Goal: Book appointment/travel/reservation

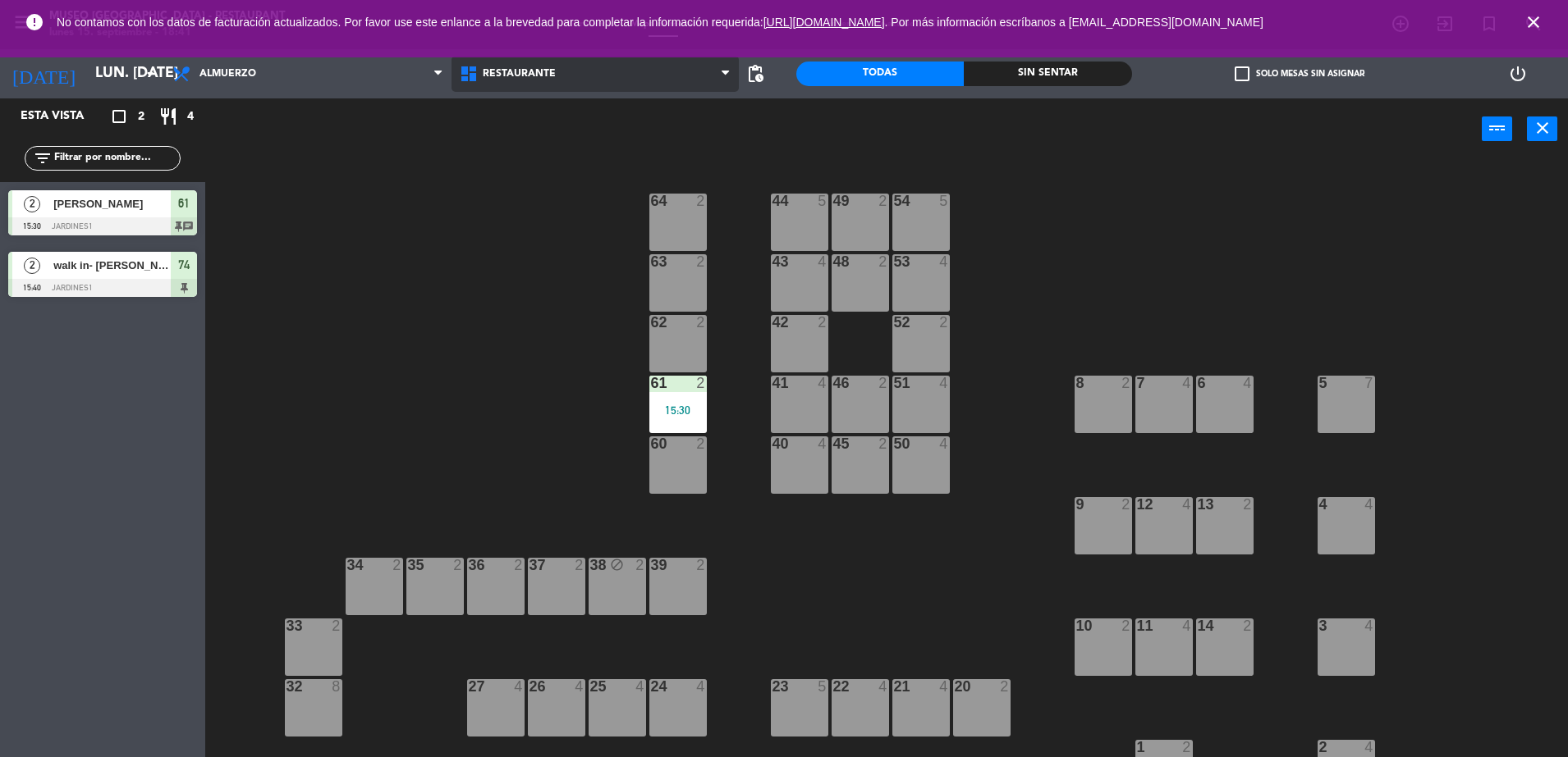
click at [526, 88] on span "Restaurante" at bounding box center [595, 74] width 288 height 36
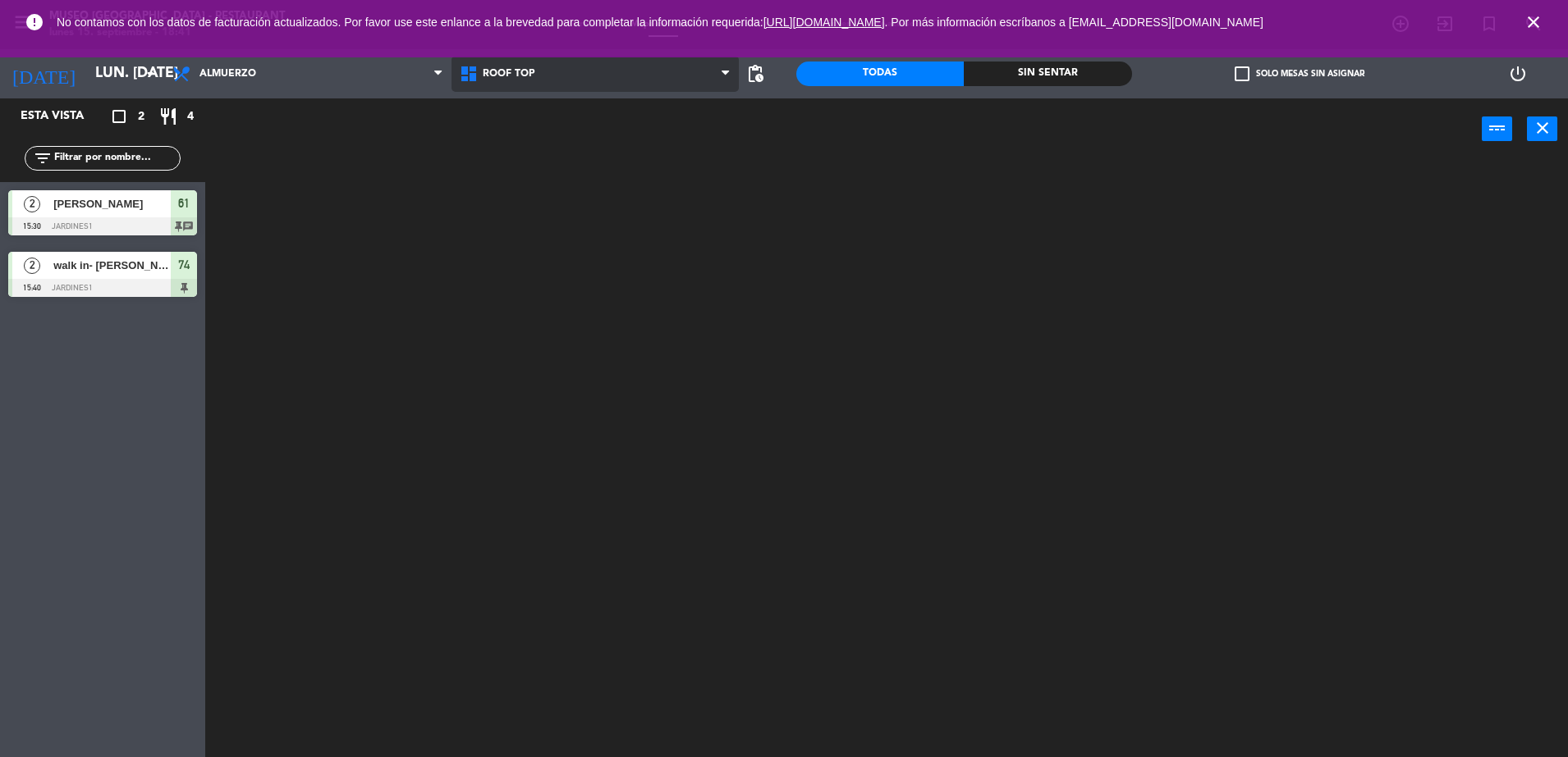
click at [538, 140] on ng-component "menu [GEOGRAPHIC_DATA] - Restaurant lunes 15. septiembre - 18:41 Mis reservas M…" at bounding box center [784, 380] width 1568 height 761
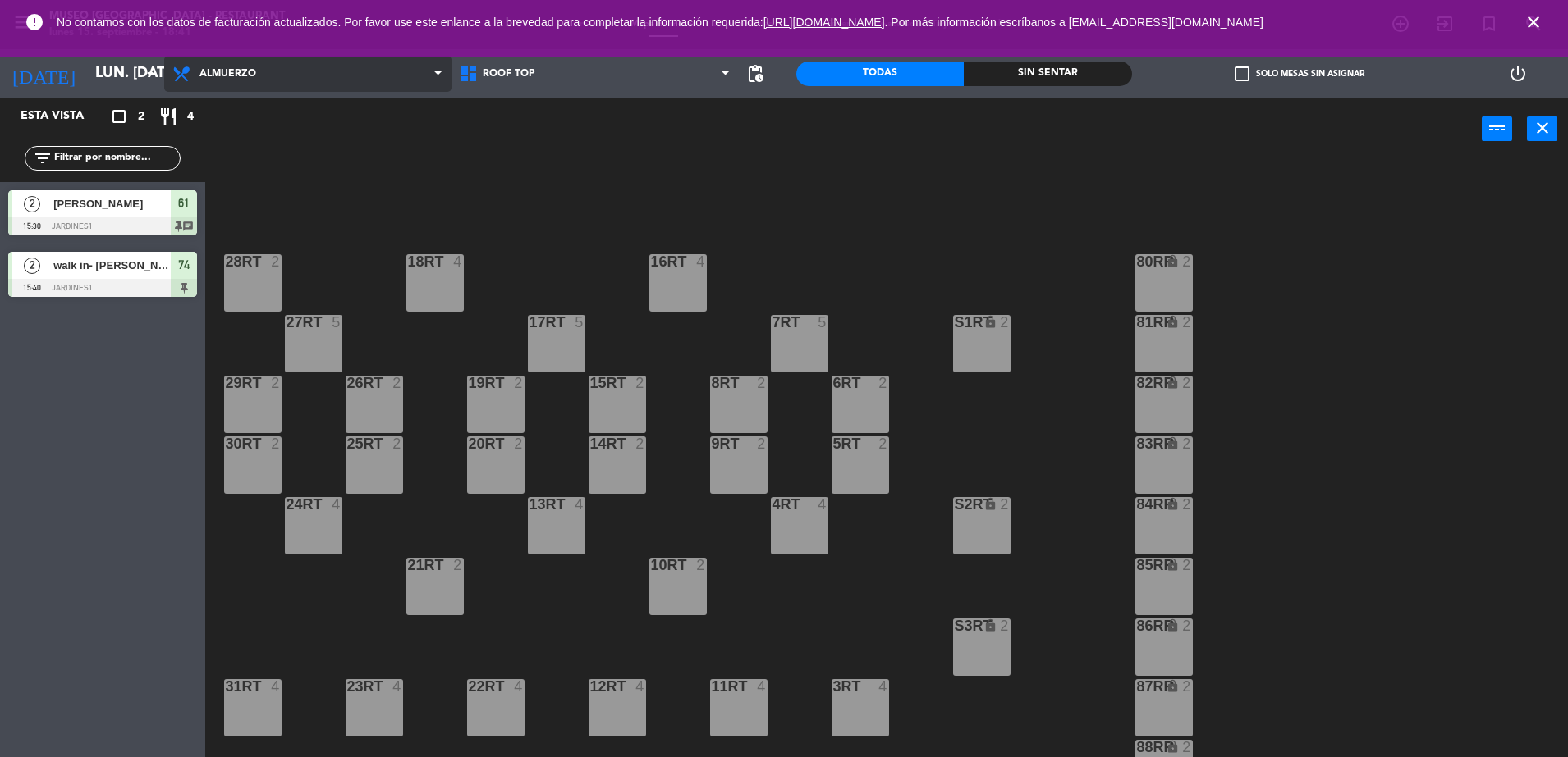
click at [211, 84] on span "Almuerzo" at bounding box center [307, 74] width 288 height 36
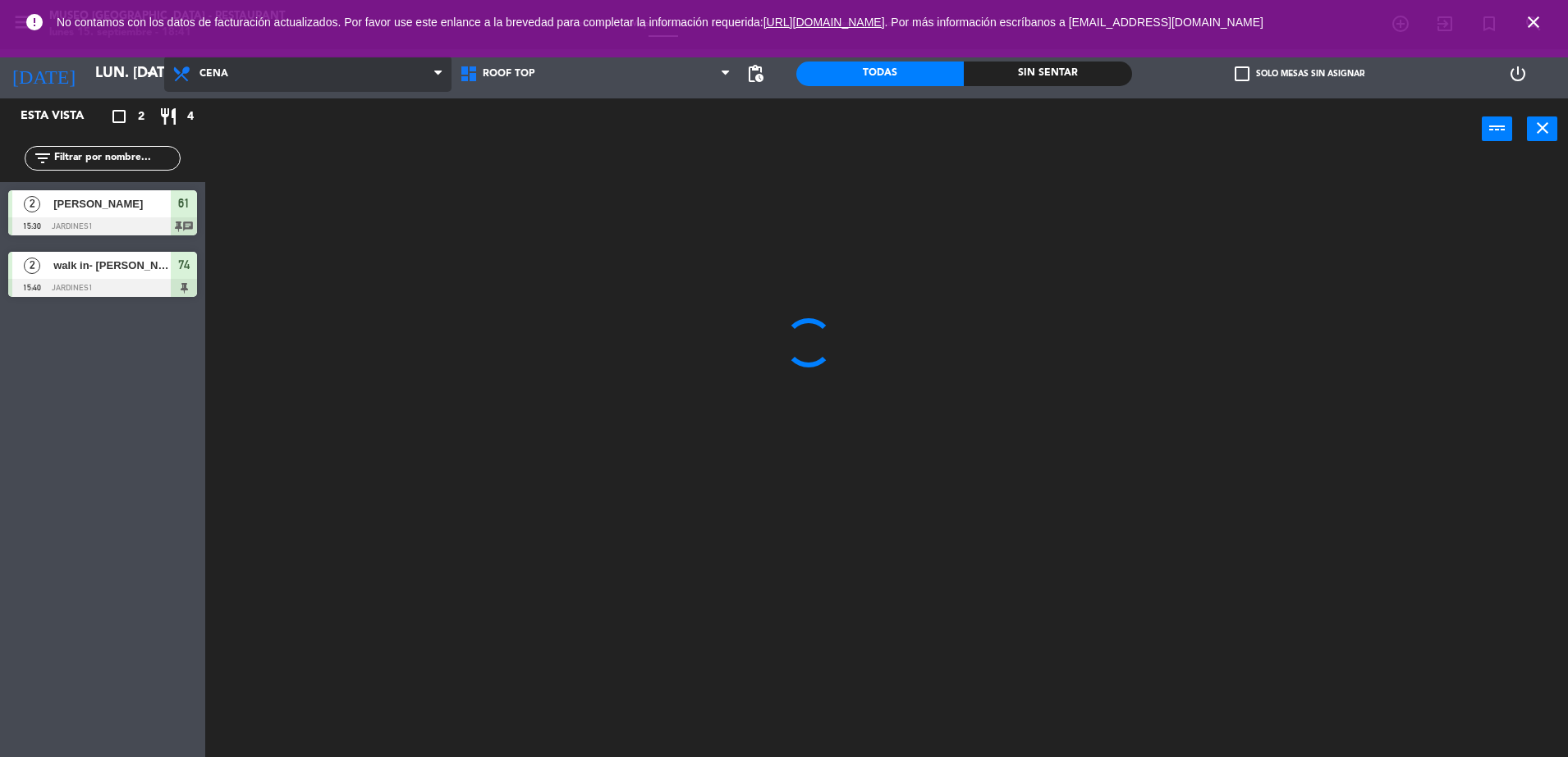
click at [237, 170] on ng-component "menu [GEOGRAPHIC_DATA] - Restaurant lunes 15. septiembre - 18:41 Mis reservas M…" at bounding box center [784, 380] width 1568 height 761
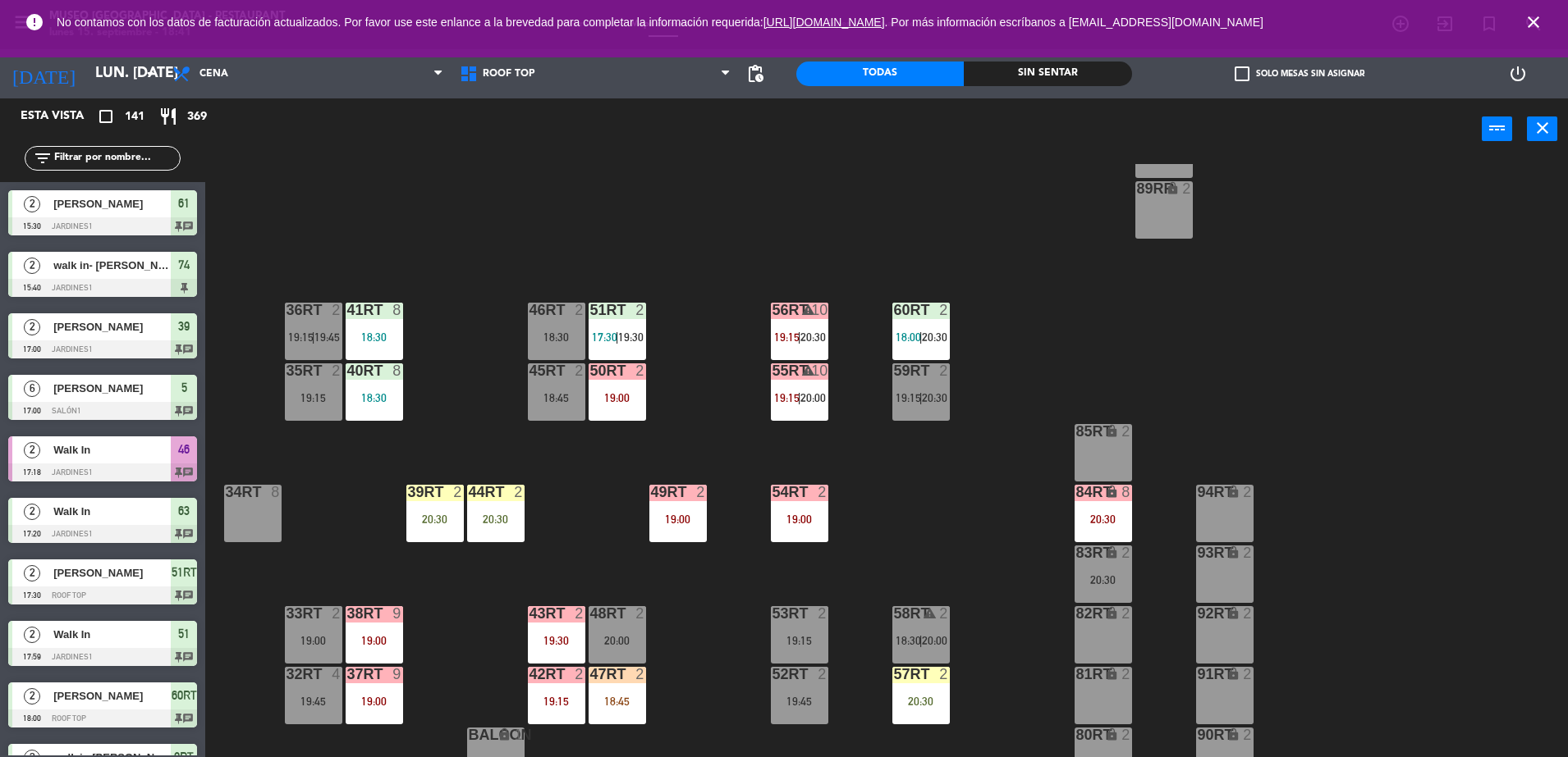
scroll to position [643, 0]
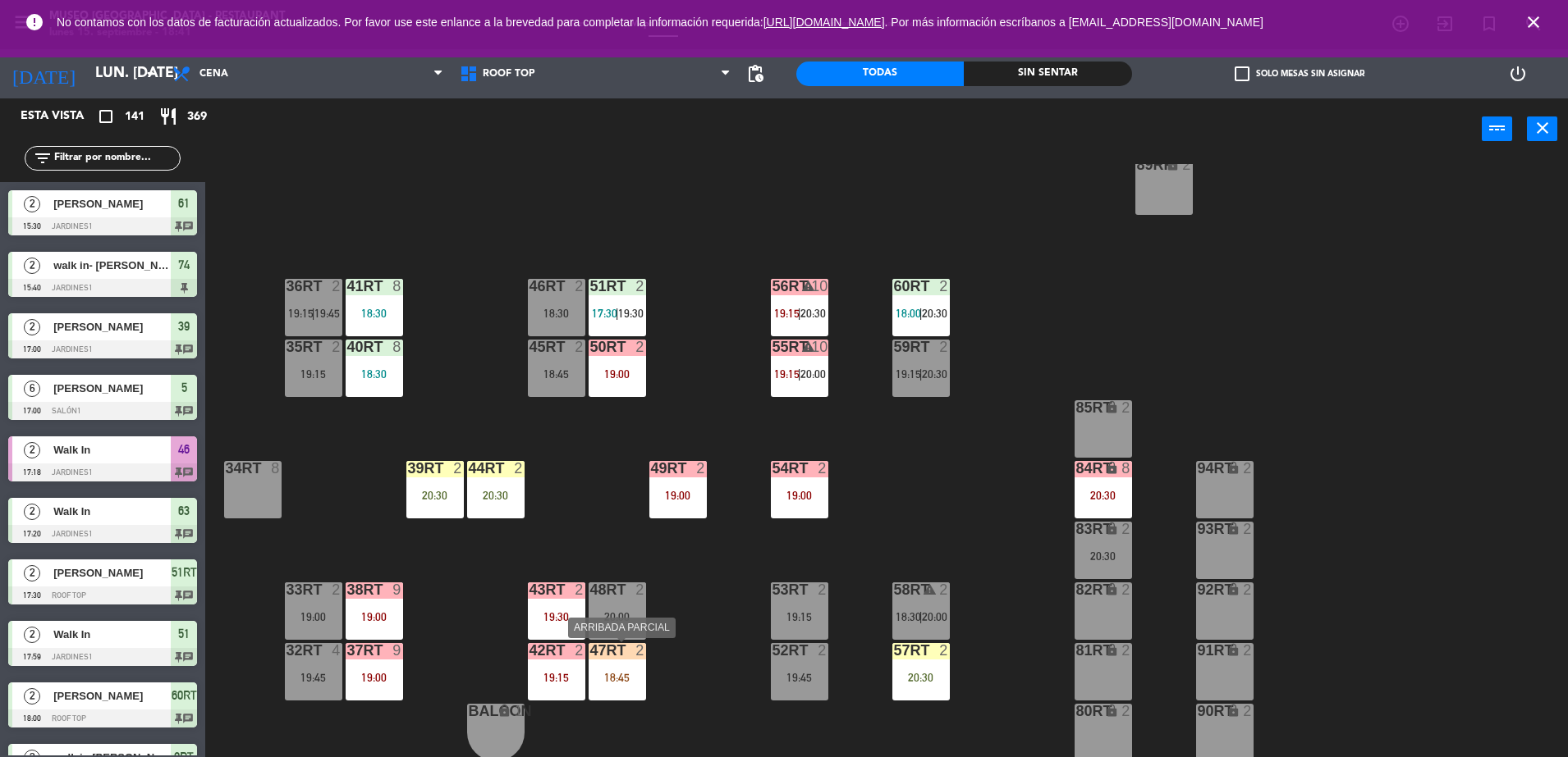
click at [619, 675] on div "18:45" at bounding box center [617, 678] width 57 height 12
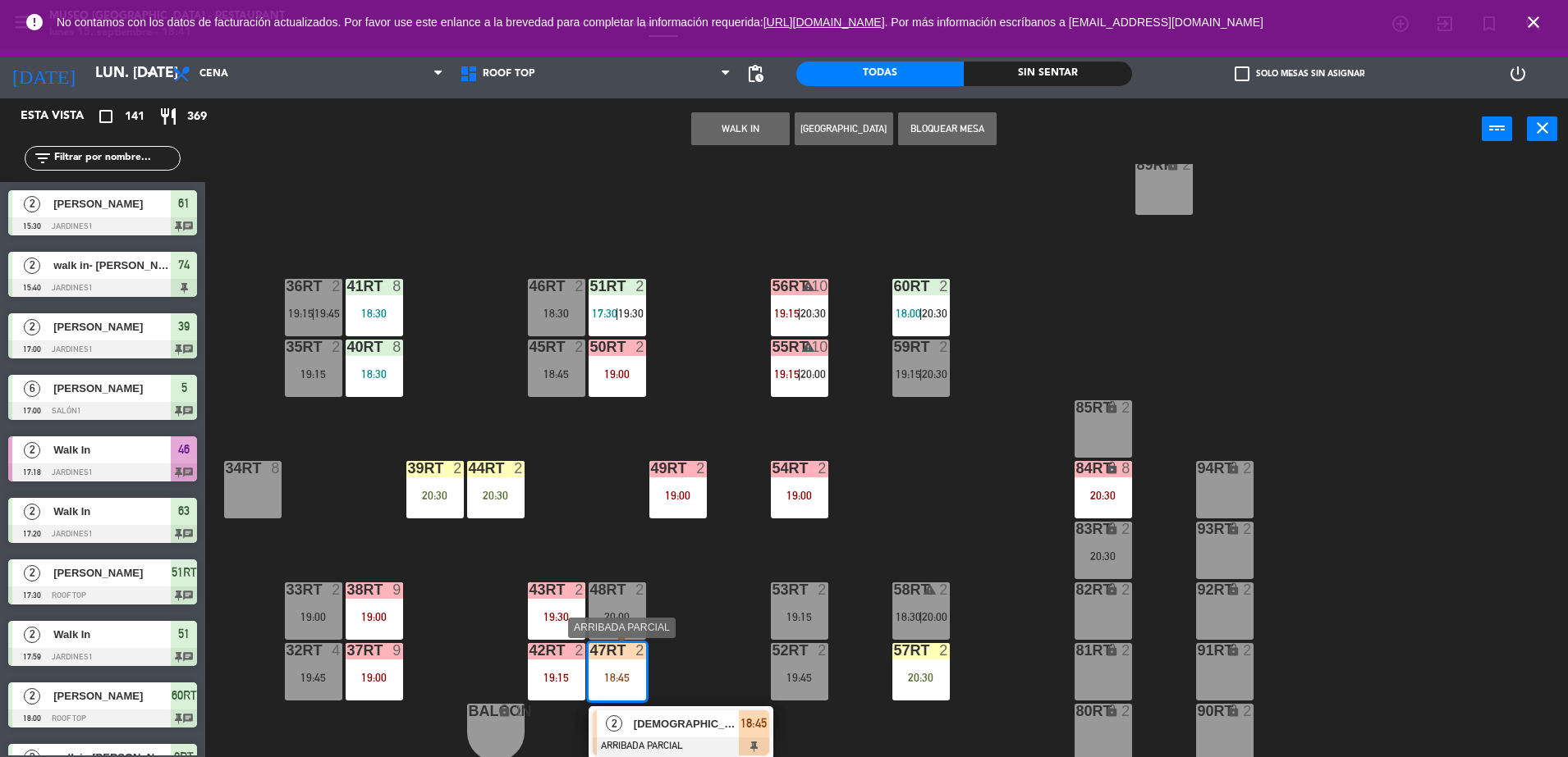
click at [699, 727] on span "[DEMOGRAPHIC_DATA][PERSON_NAME]" at bounding box center [686, 724] width 105 height 17
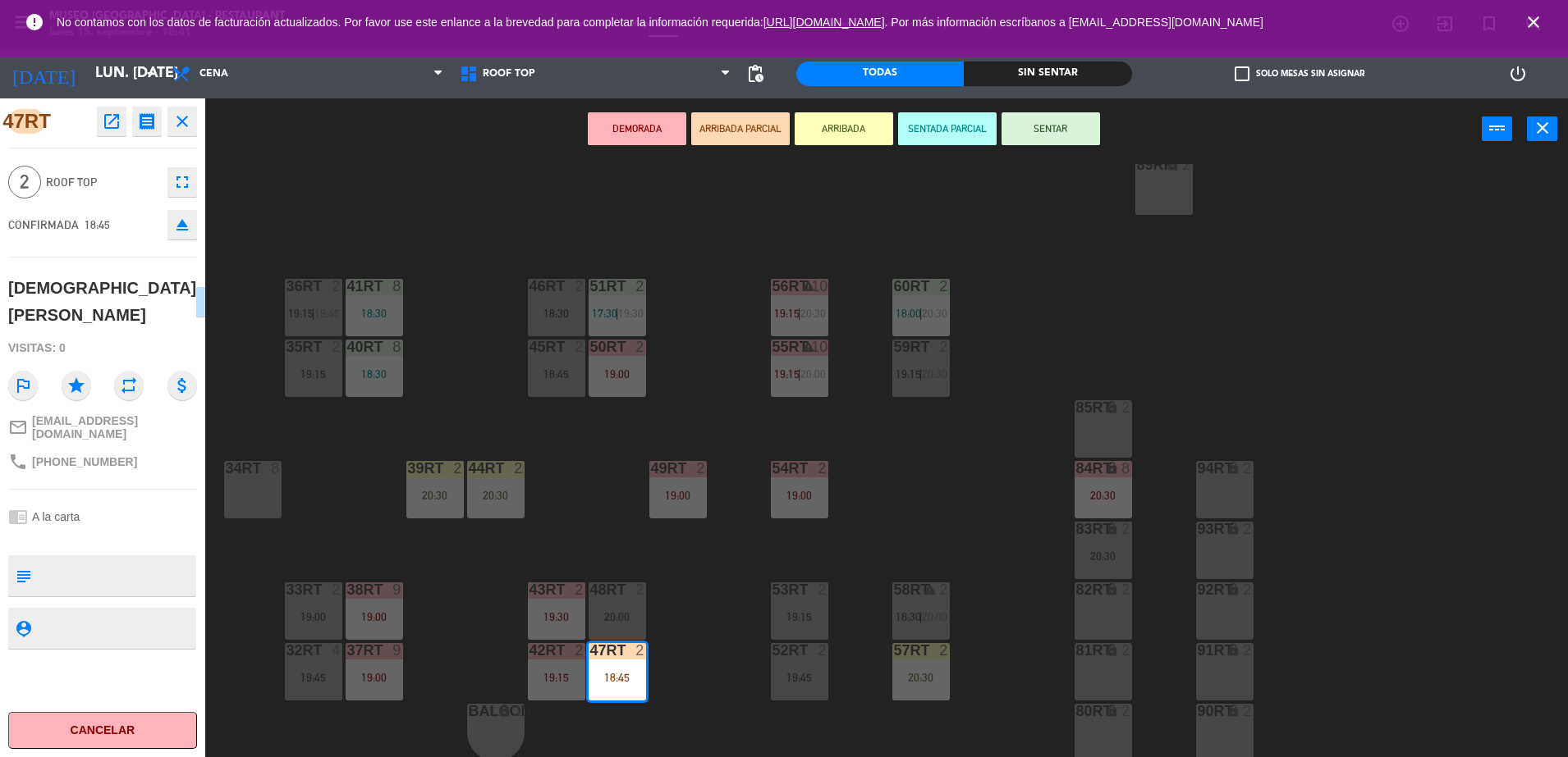
click at [153, 560] on textarea at bounding box center [116, 576] width 157 height 35
type textarea "m47"
click at [131, 216] on div "CONFIRMADA 18:45 eject" at bounding box center [102, 225] width 189 height 41
click at [369, 223] on div "18RT 4 20:15 16RT 5 19:30 28RT 2 19:30 80RR lock 2 19:45 27RT 6 20:30 7RT 4 20:…" at bounding box center [894, 462] width 1347 height 597
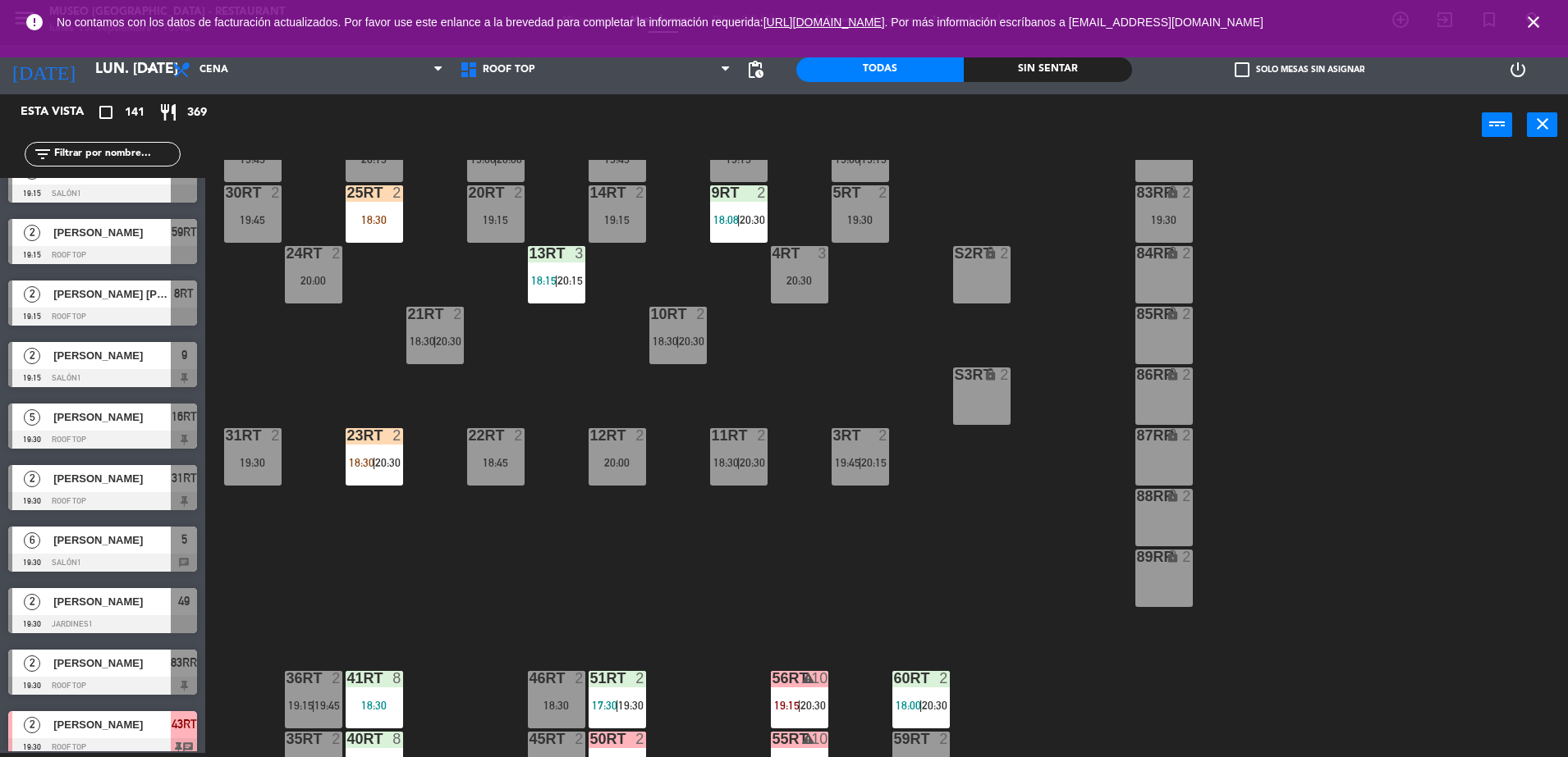
scroll to position [247, 0]
click at [384, 436] on div at bounding box center [374, 435] width 27 height 15
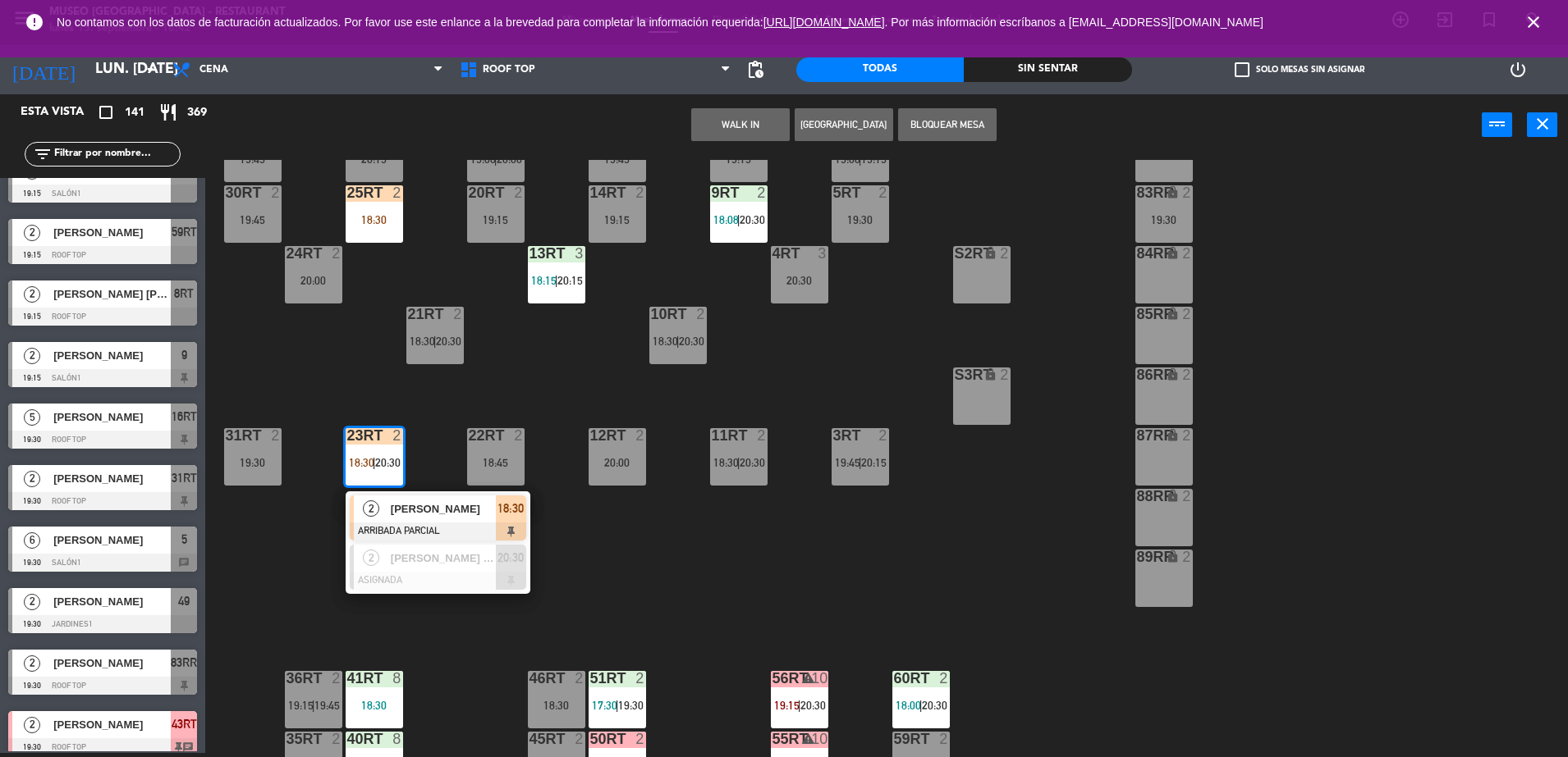
click at [656, 603] on div "18RT 4 20:15 16RT 5 19:30 28RT 2 19:30 80RR lock 2 19:45 27RT 6 20:30 7RT 4 20:…" at bounding box center [894, 458] width 1347 height 597
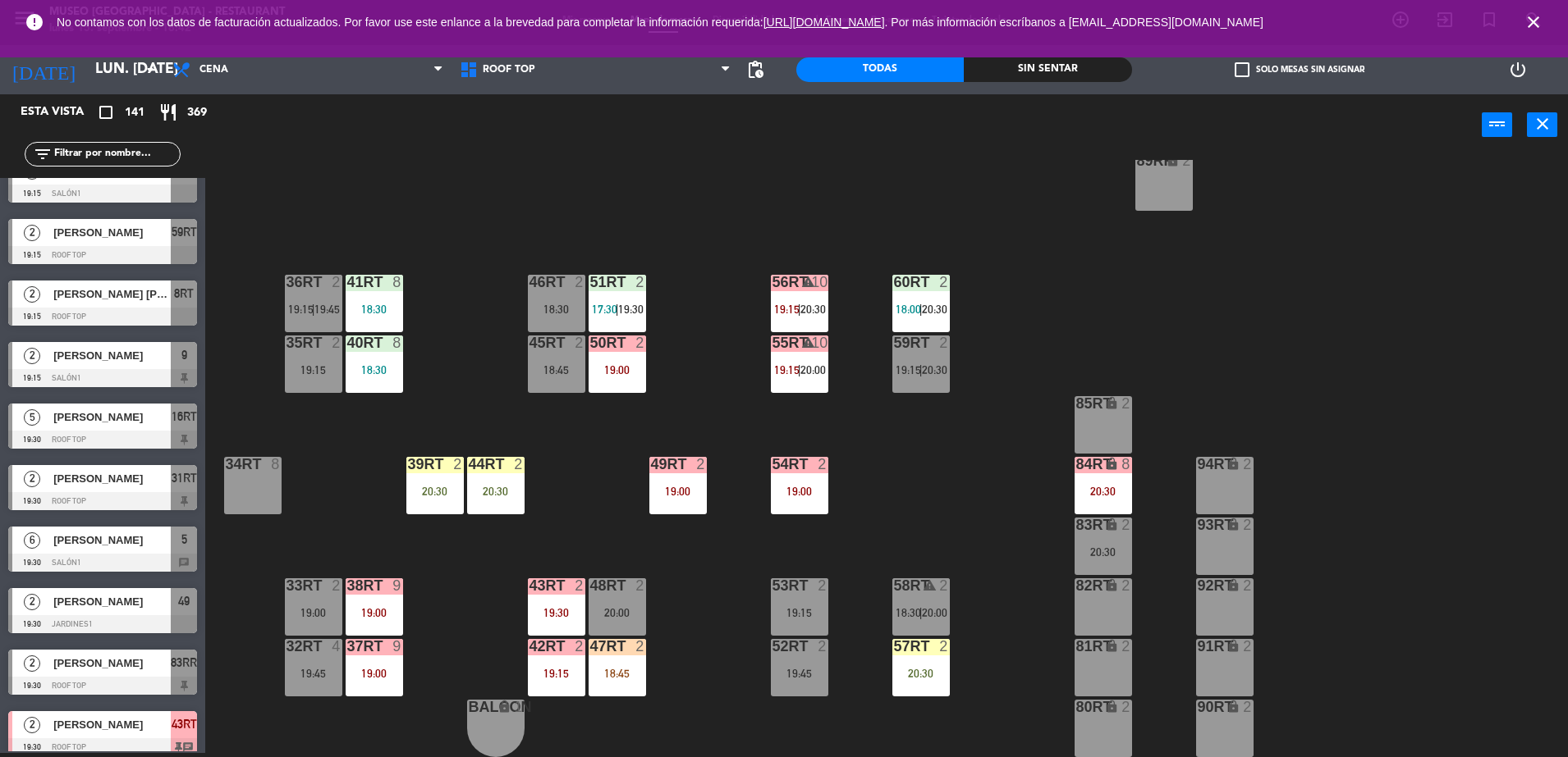
scroll to position [643, 0]
click at [619, 681] on div "47RT 2 18:45" at bounding box center [617, 667] width 57 height 57
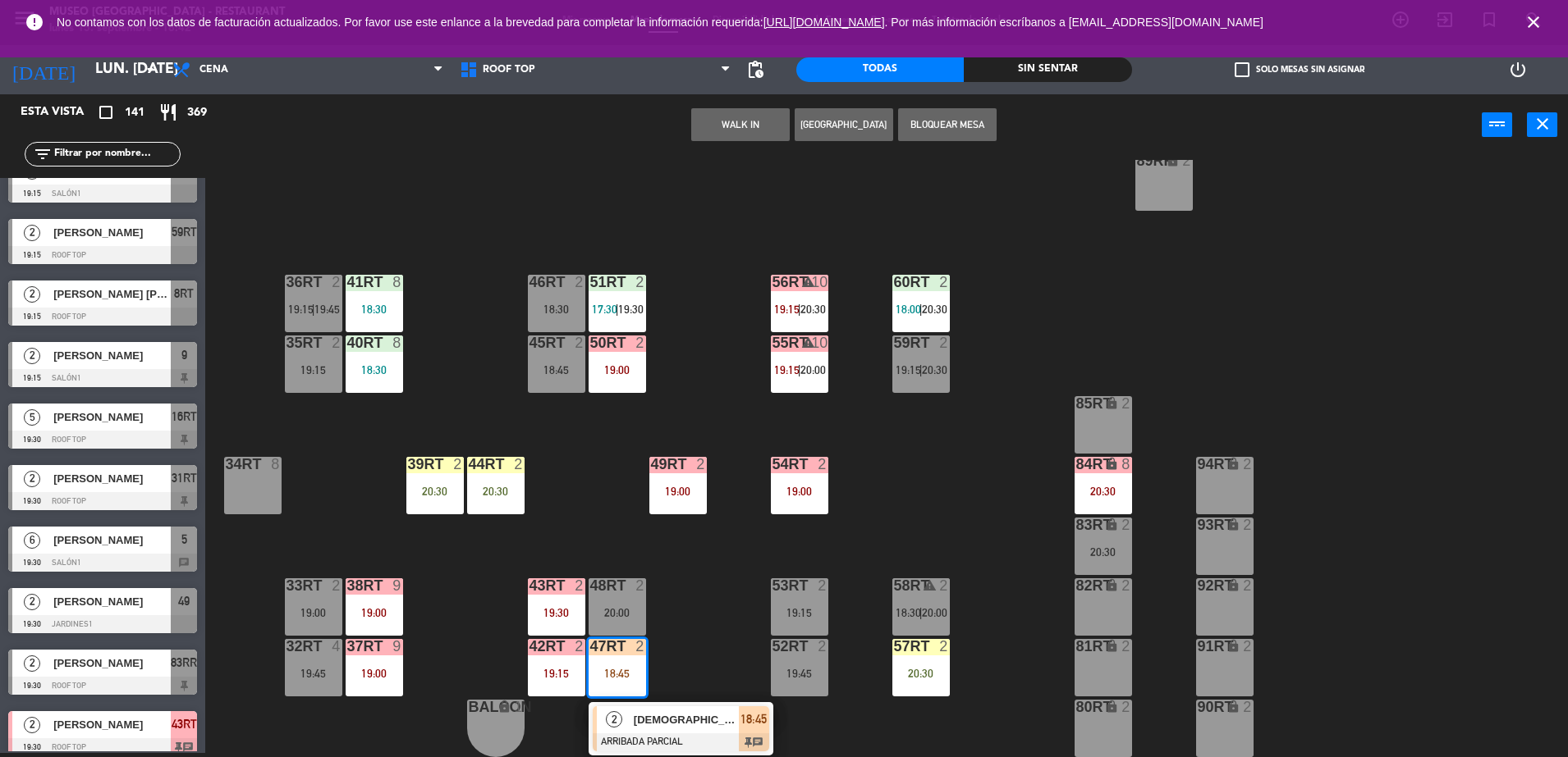
click at [656, 720] on span "[DEMOGRAPHIC_DATA][PERSON_NAME]" at bounding box center [686, 720] width 105 height 17
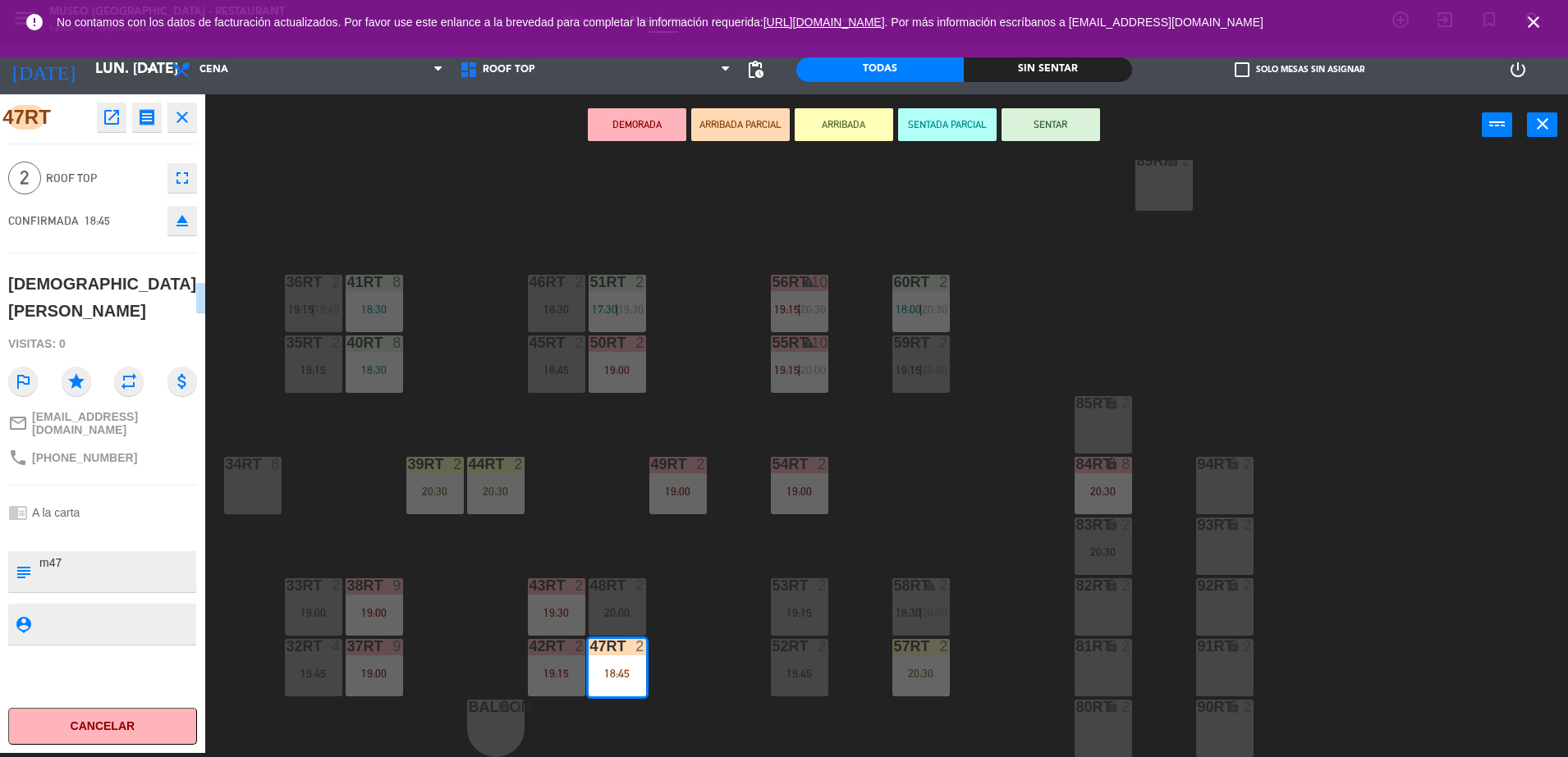
click at [86, 560] on textarea at bounding box center [116, 572] width 157 height 35
type textarea "m47 aniversario"
click at [145, 165] on div "2 Roof Top fullscreen" at bounding box center [102, 178] width 189 height 45
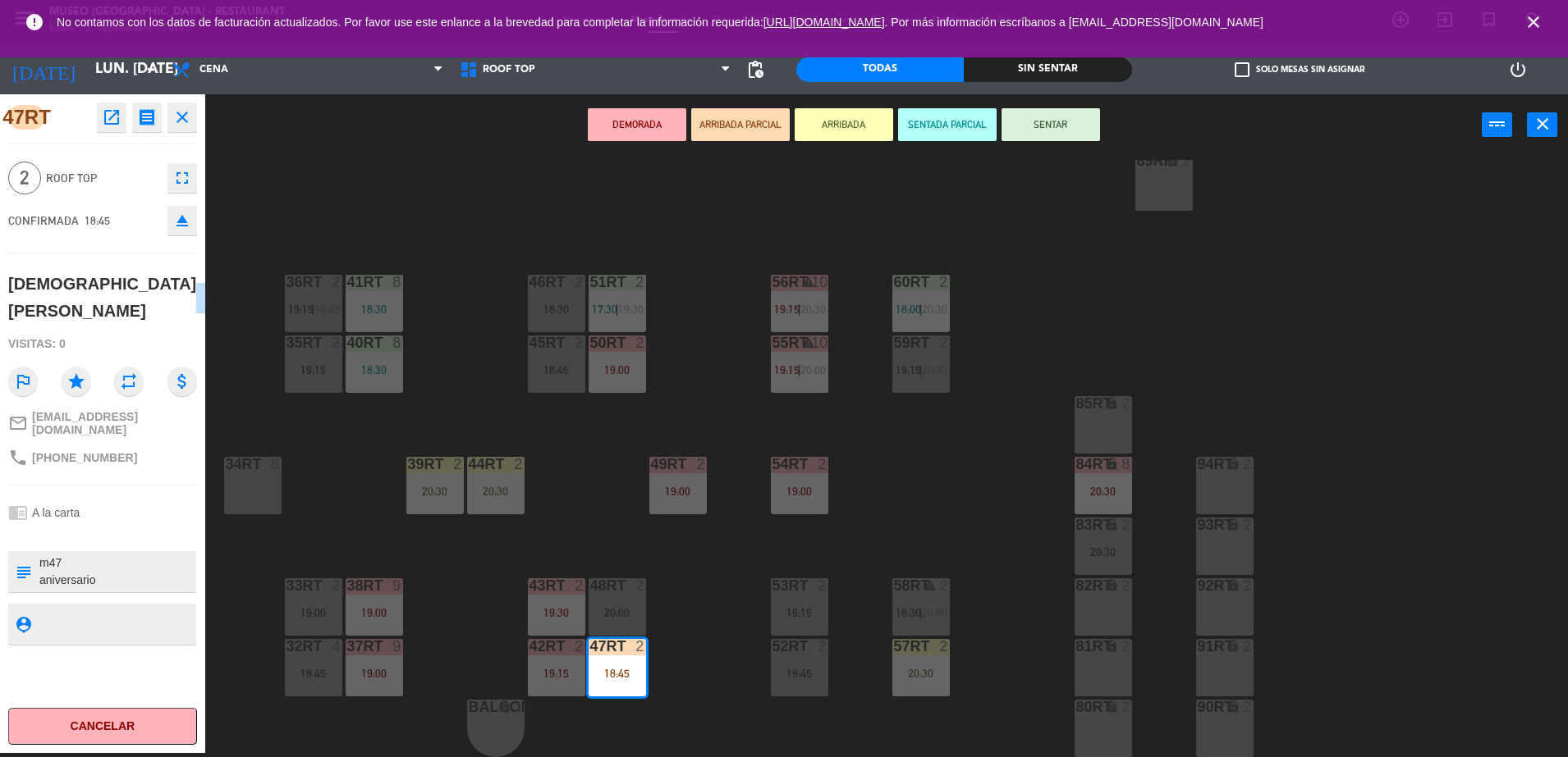
drag, startPoint x: 145, startPoint y: 165, endPoint x: 140, endPoint y: 188, distance: 23.5
click at [140, 188] on div "2 Roof Top fullscreen" at bounding box center [102, 178] width 189 height 45
drag, startPoint x: 1047, startPoint y: 121, endPoint x: 1025, endPoint y: 127, distance: 22.8
click at [1025, 127] on button "SENTAR" at bounding box center [1051, 125] width 99 height 33
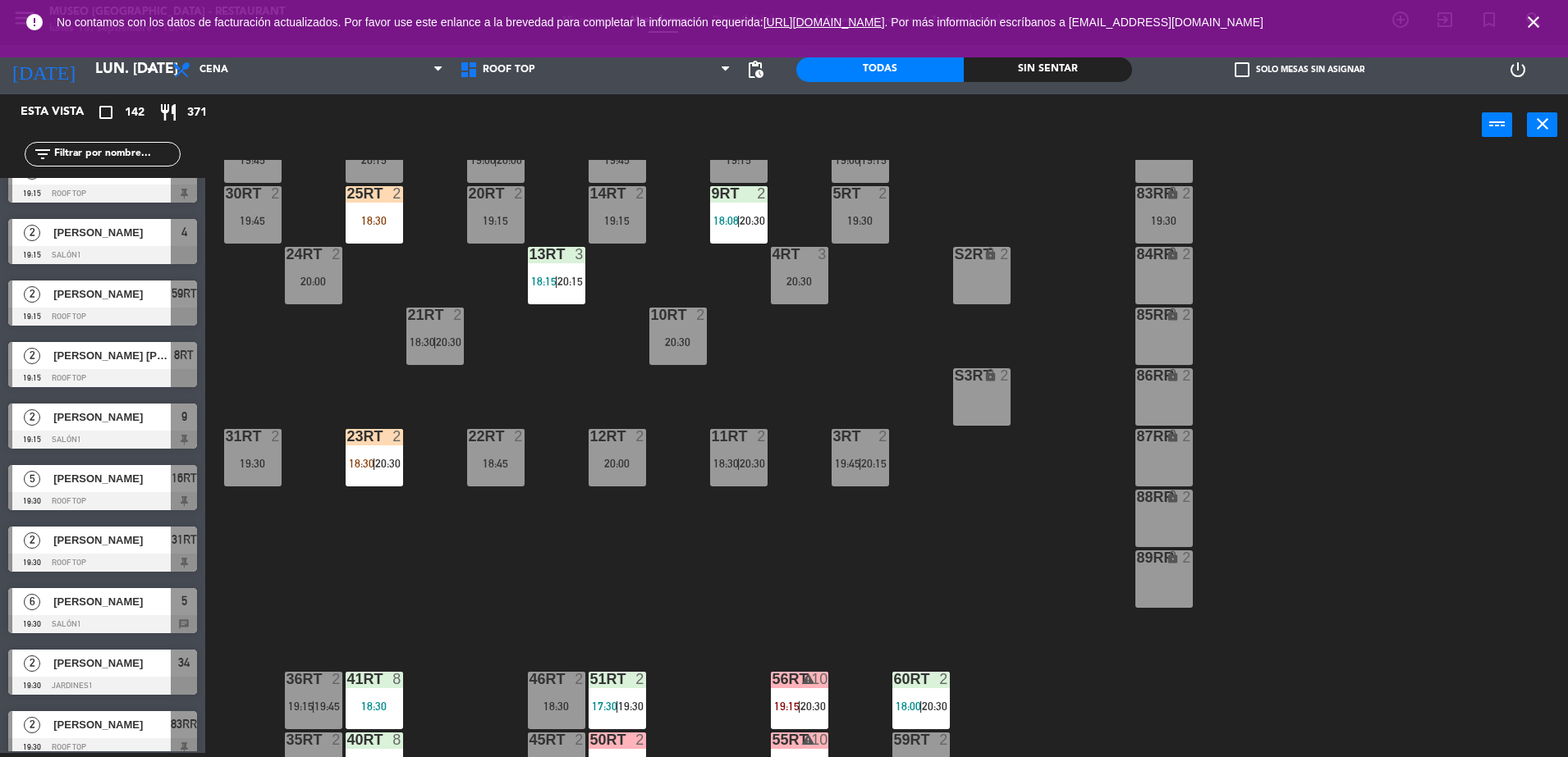
scroll to position [0, 0]
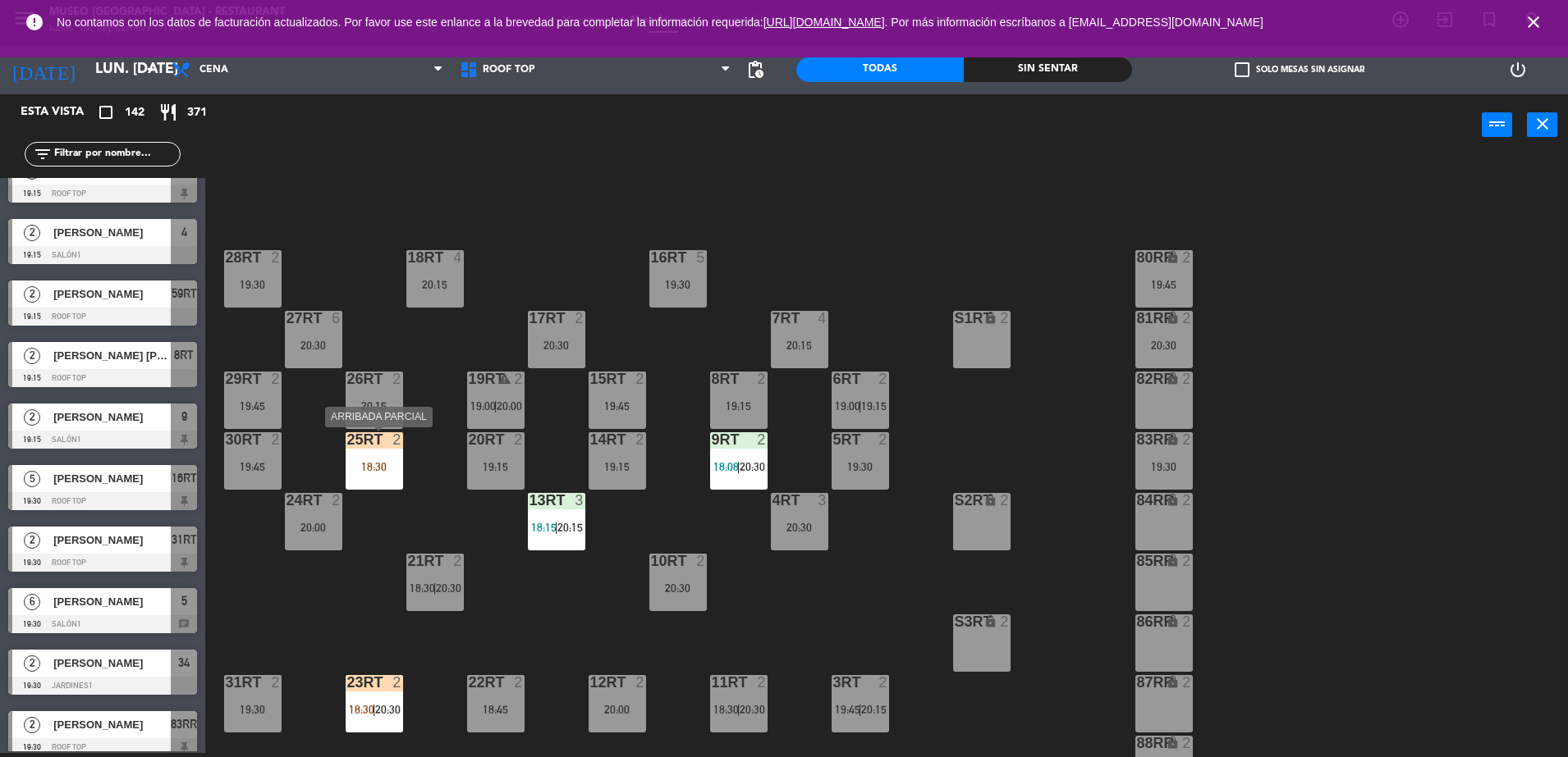
click at [376, 468] on div "18:30" at bounding box center [374, 467] width 57 height 12
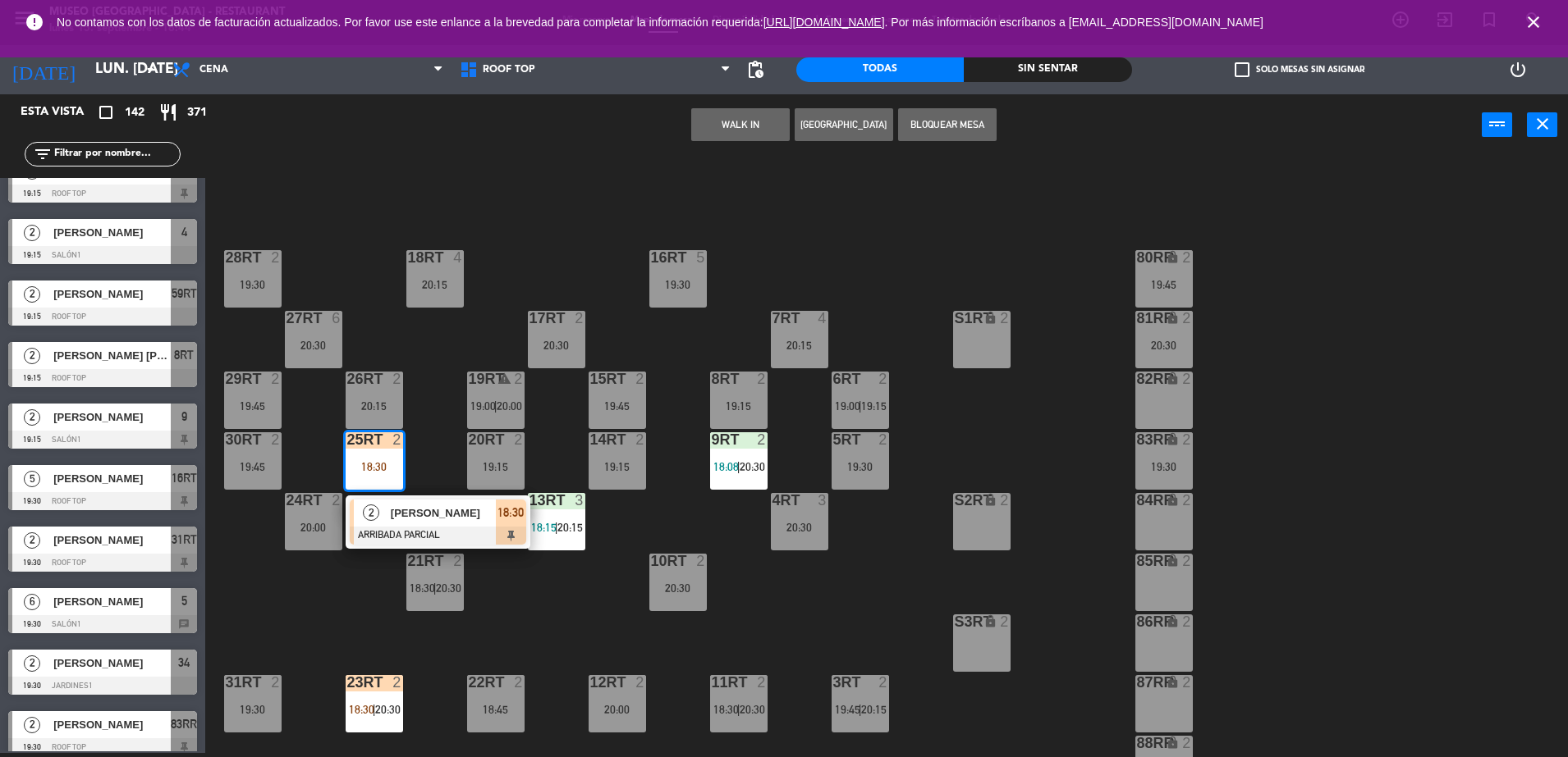
click at [376, 468] on div "18:30" at bounding box center [374, 467] width 57 height 12
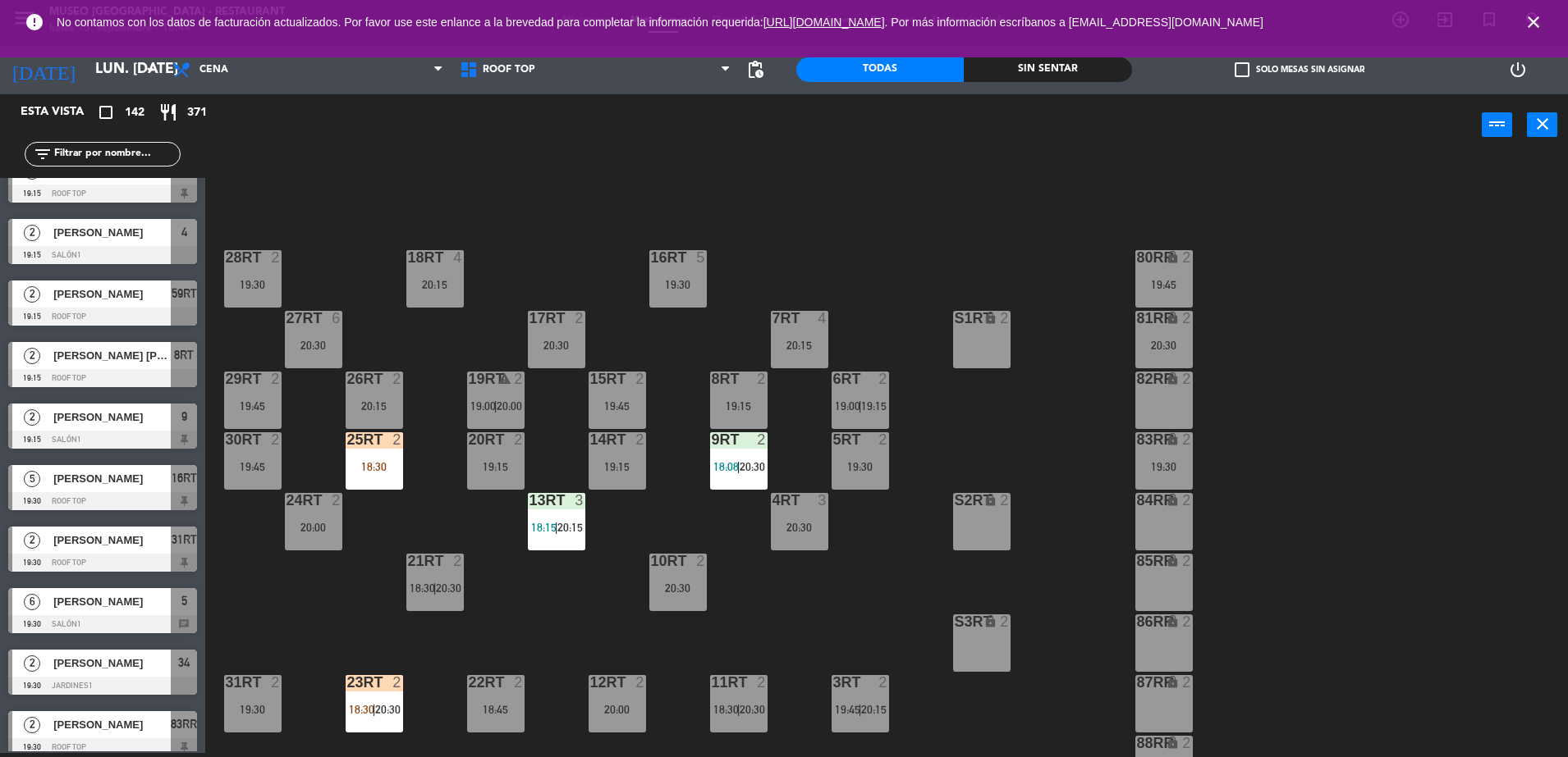
click at [376, 468] on div "18:30" at bounding box center [374, 467] width 57 height 12
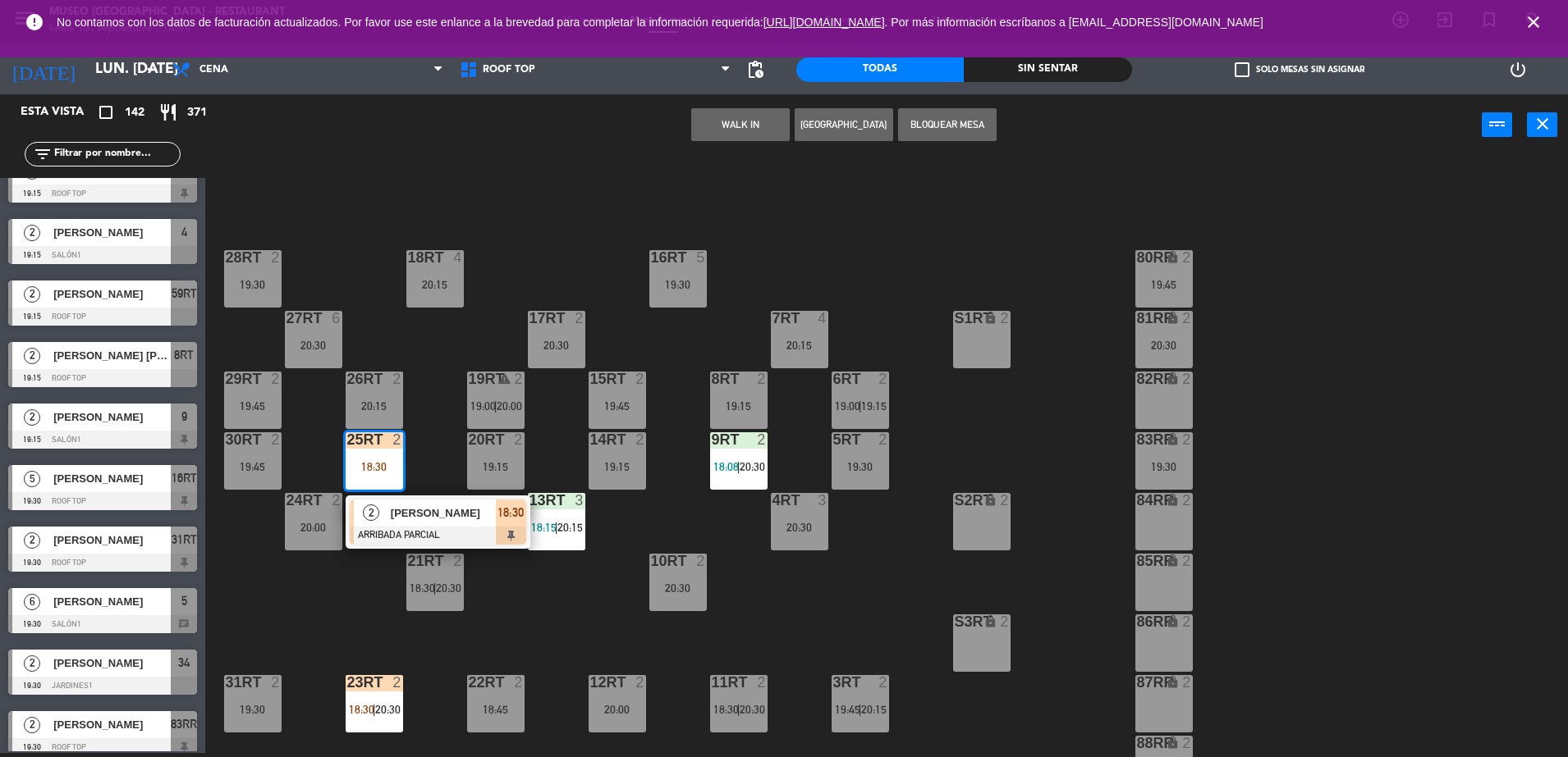
click at [439, 449] on div "18RT 4 20:15 16RT 5 19:30 28RT 2 19:30 80RR lock 2 19:45 27RT 6 20:30 7RT 4 20:…" at bounding box center [894, 458] width 1347 height 597
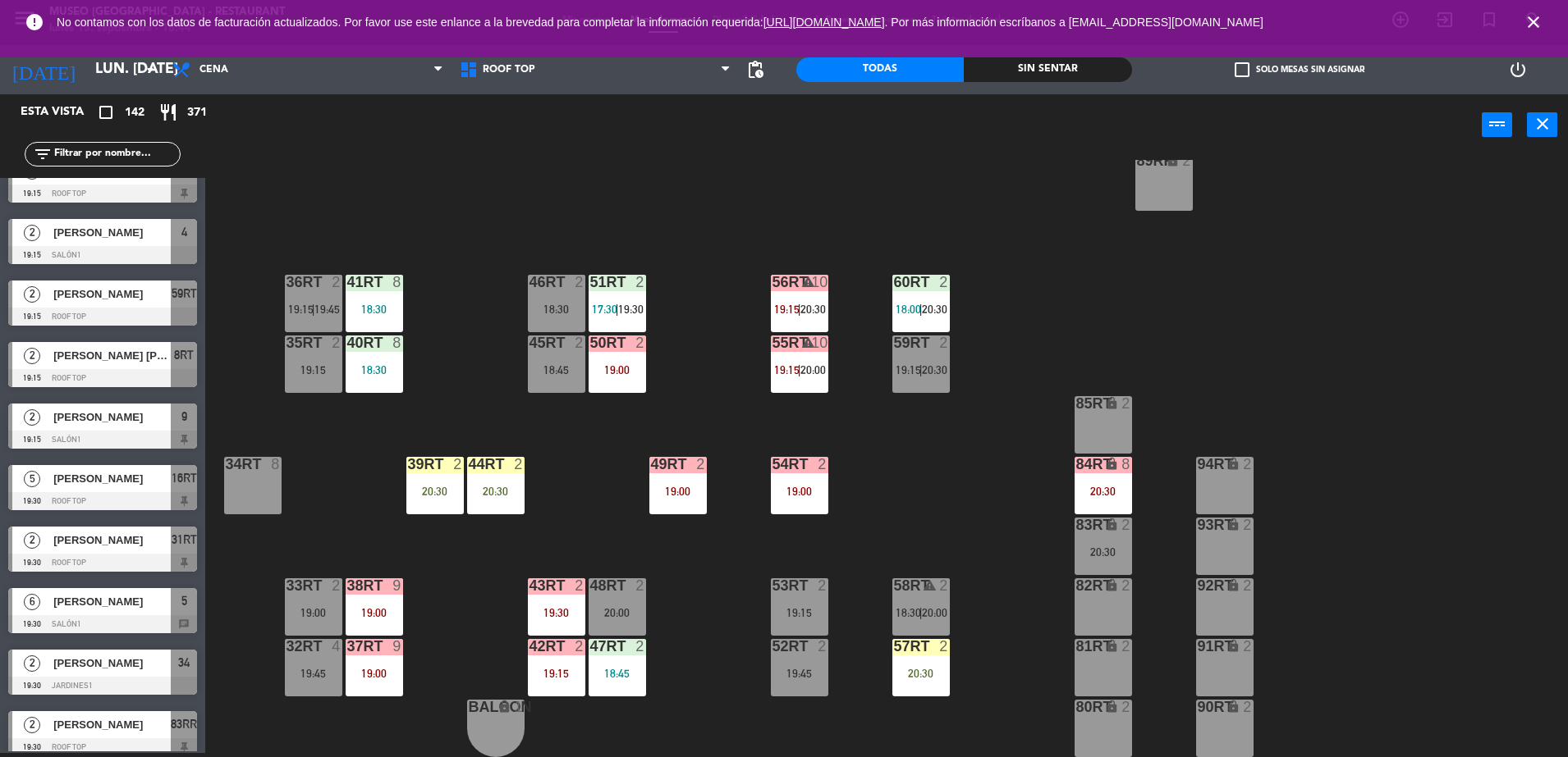
scroll to position [643, 0]
click at [925, 682] on div "57RT 2 20:30" at bounding box center [920, 667] width 57 height 57
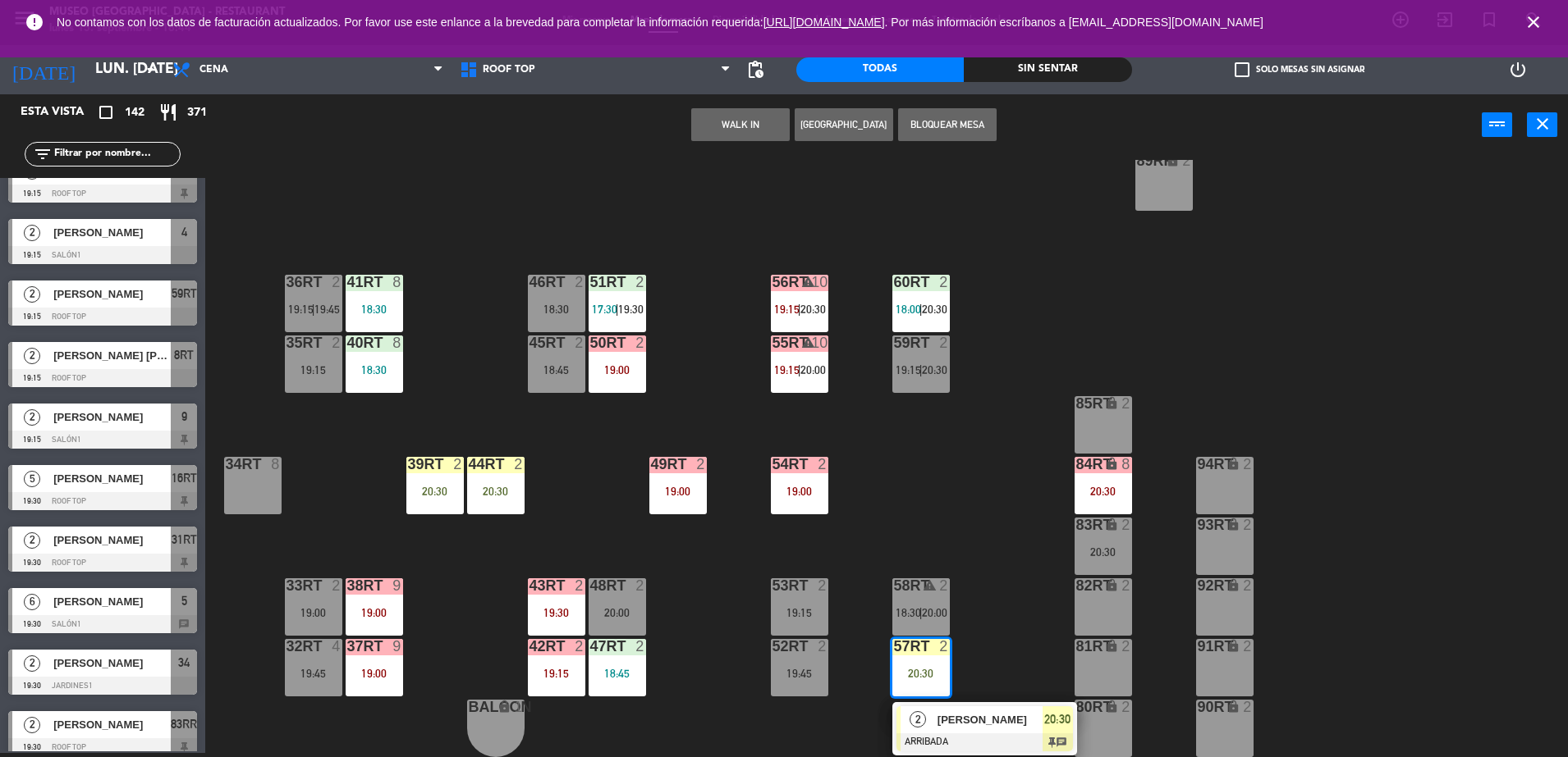
click at [873, 543] on div "18RT 4 20:15 16RT 5 19:30 28RT 2 19:30 80RR lock 2 19:45 27RT 6 20:30 7RT 4 20:…" at bounding box center [894, 458] width 1347 height 597
